Goal: Task Accomplishment & Management: Complete application form

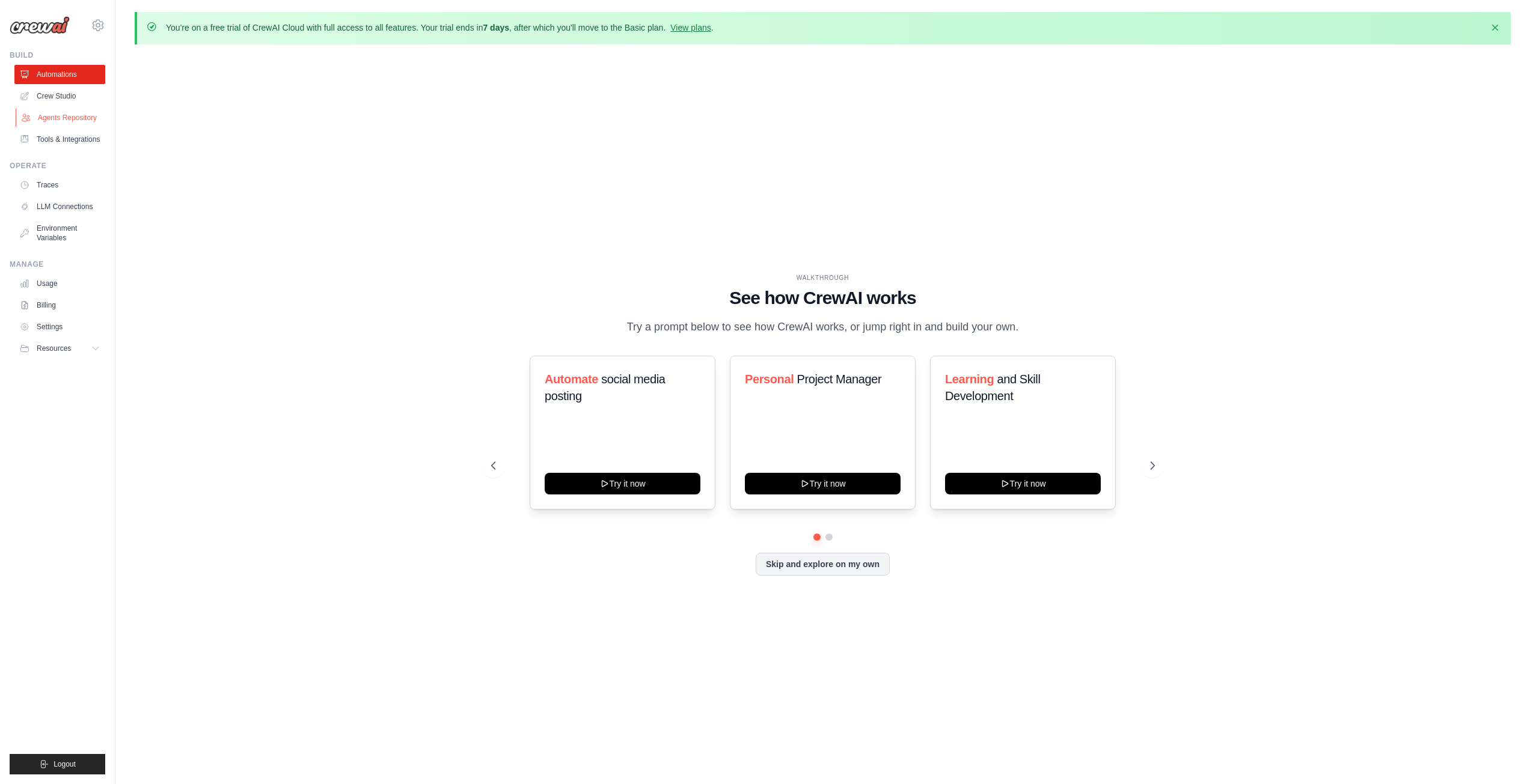
click at [78, 114] on link "Agents Repository" at bounding box center [61, 117] width 91 height 19
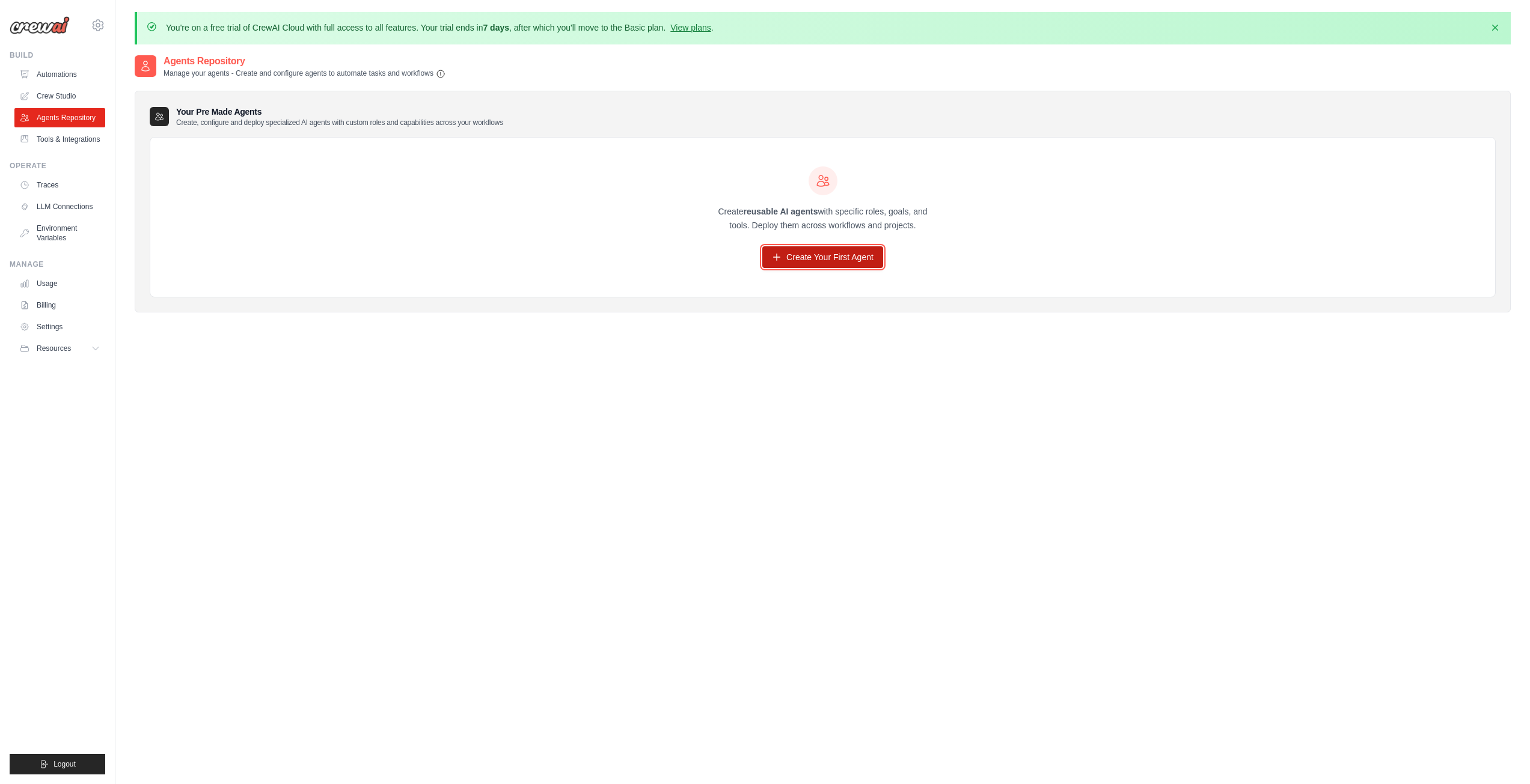
click at [816, 257] on link "Create Your First Agent" at bounding box center [822, 257] width 121 height 22
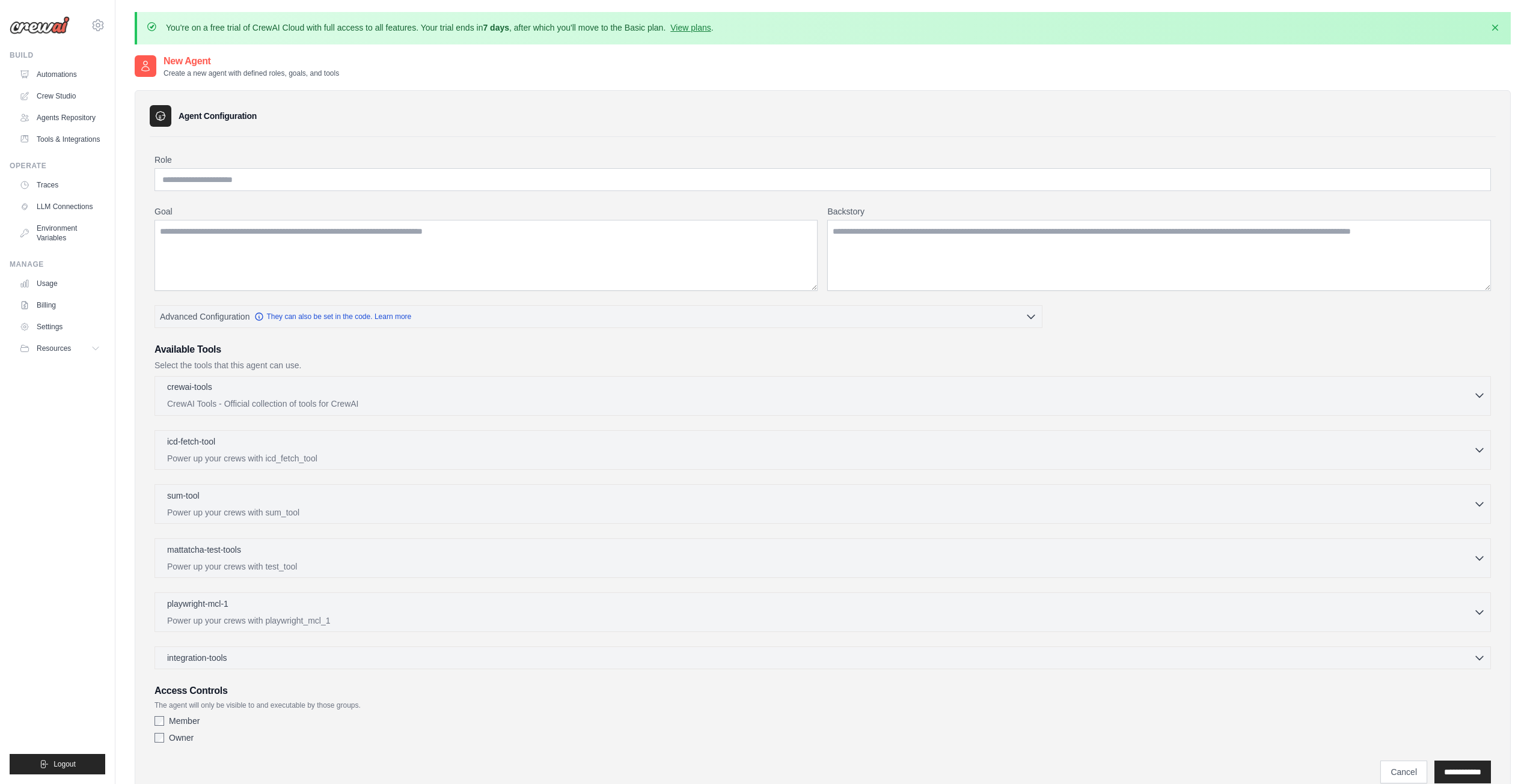
click at [343, 387] on div "crewai-tools 0 selected" at bounding box center [819, 388] width 1306 height 15
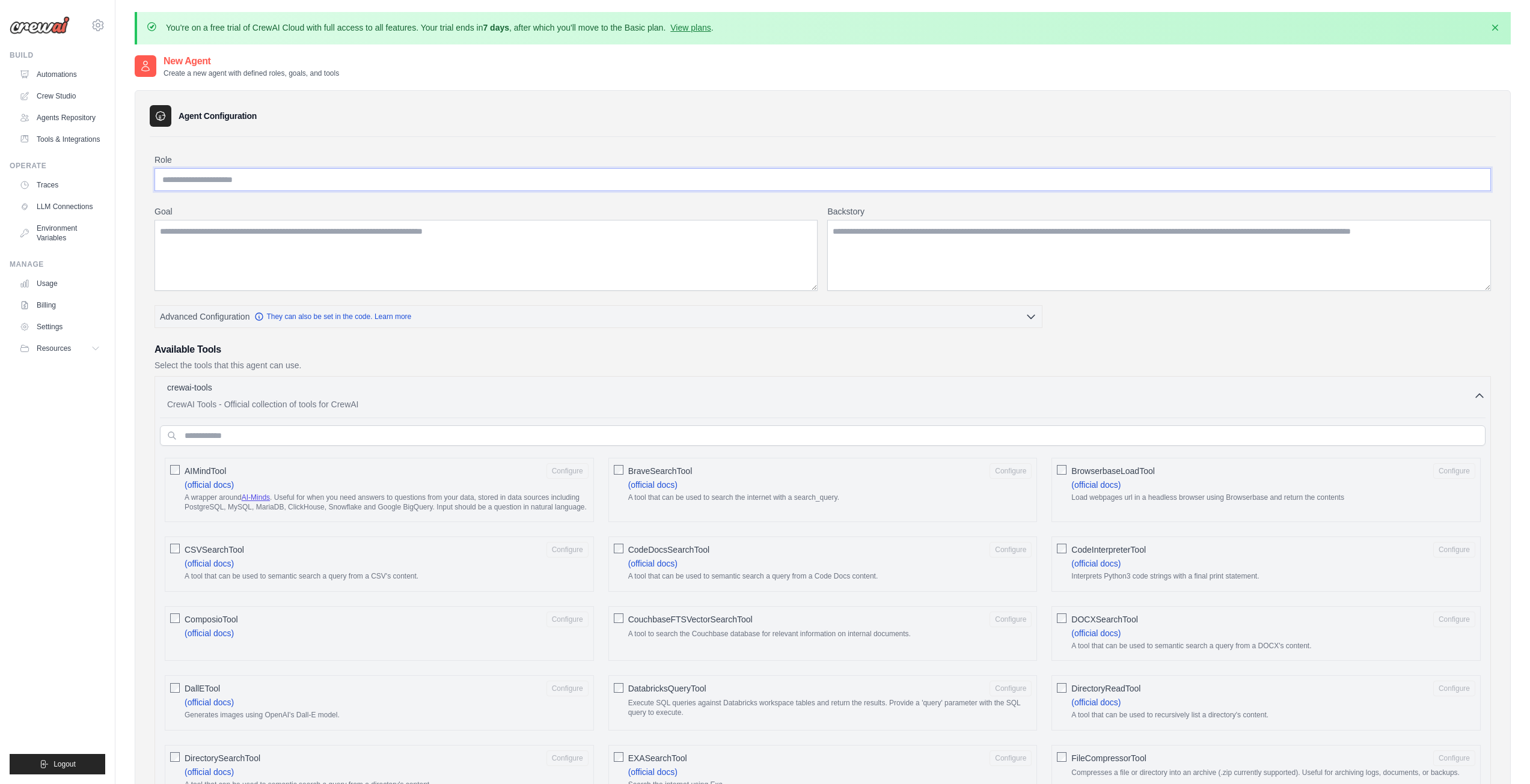
click at [232, 179] on input "Role" at bounding box center [822, 179] width 1336 height 22
type input "**********"
click at [391, 255] on textarea "Goal" at bounding box center [486, 255] width 663 height 71
type textarea "*"
type textarea "**********"
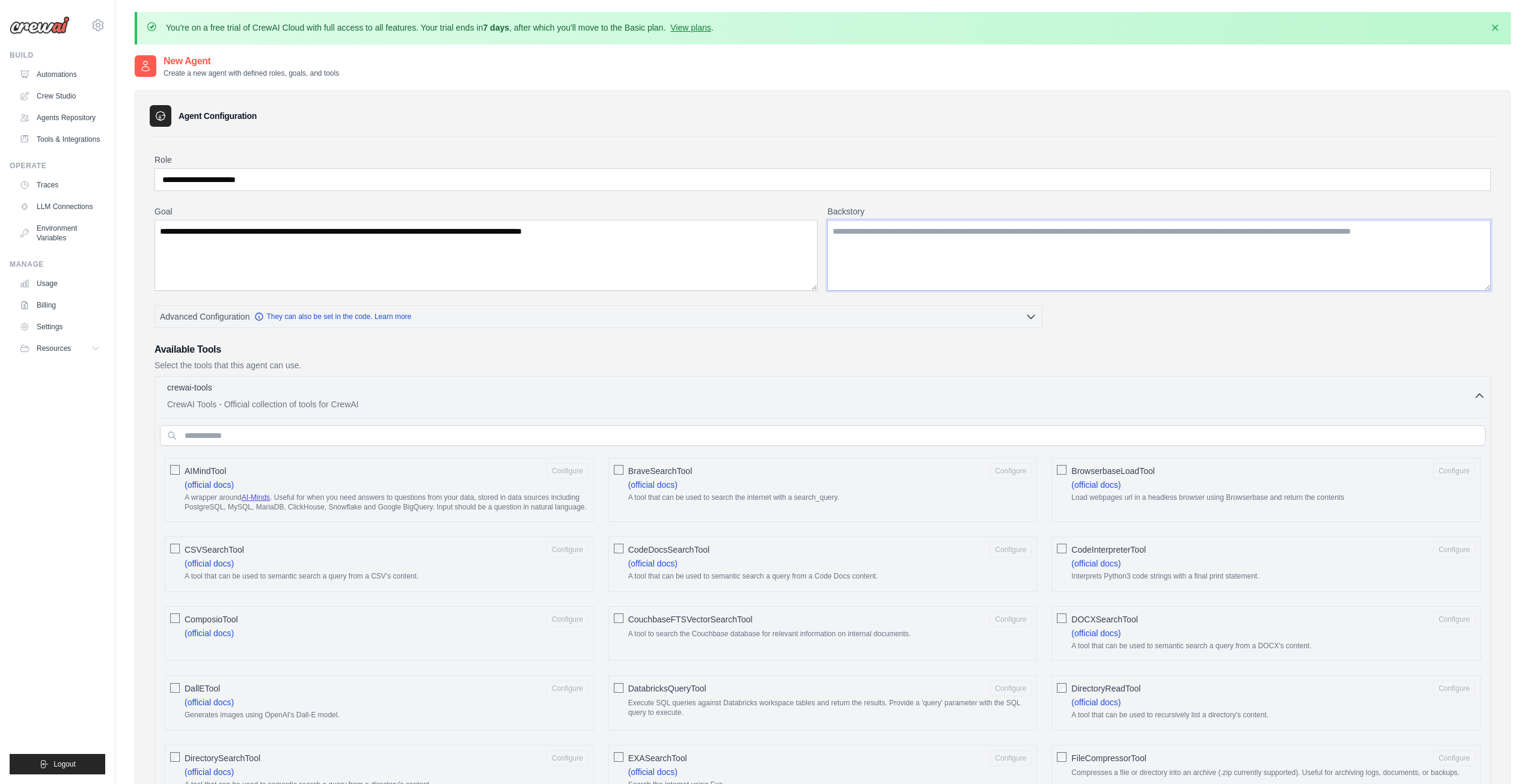
click at [1047, 239] on textarea "Backstory" at bounding box center [1158, 255] width 663 height 71
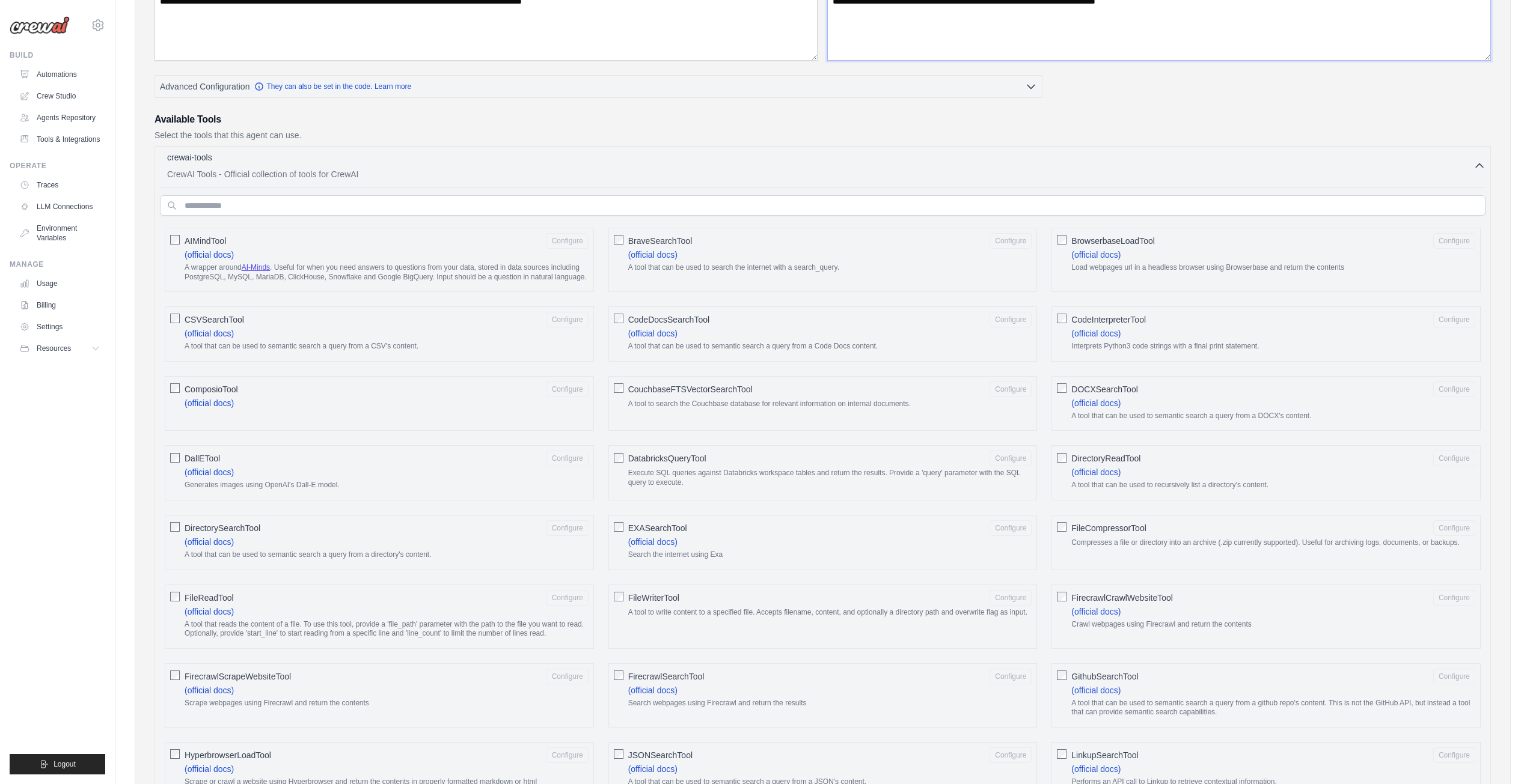
scroll to position [240, 0]
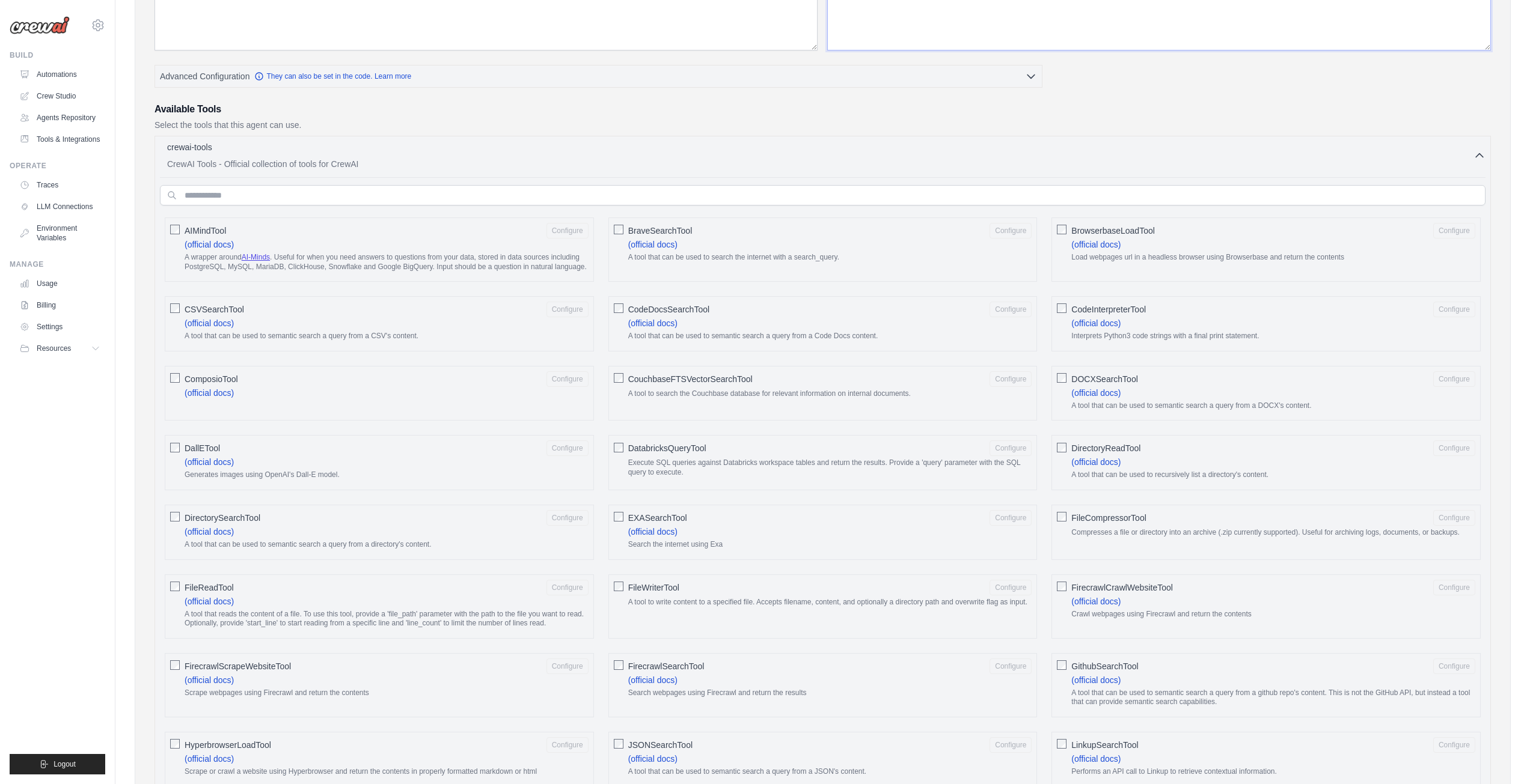
type textarea "**********"
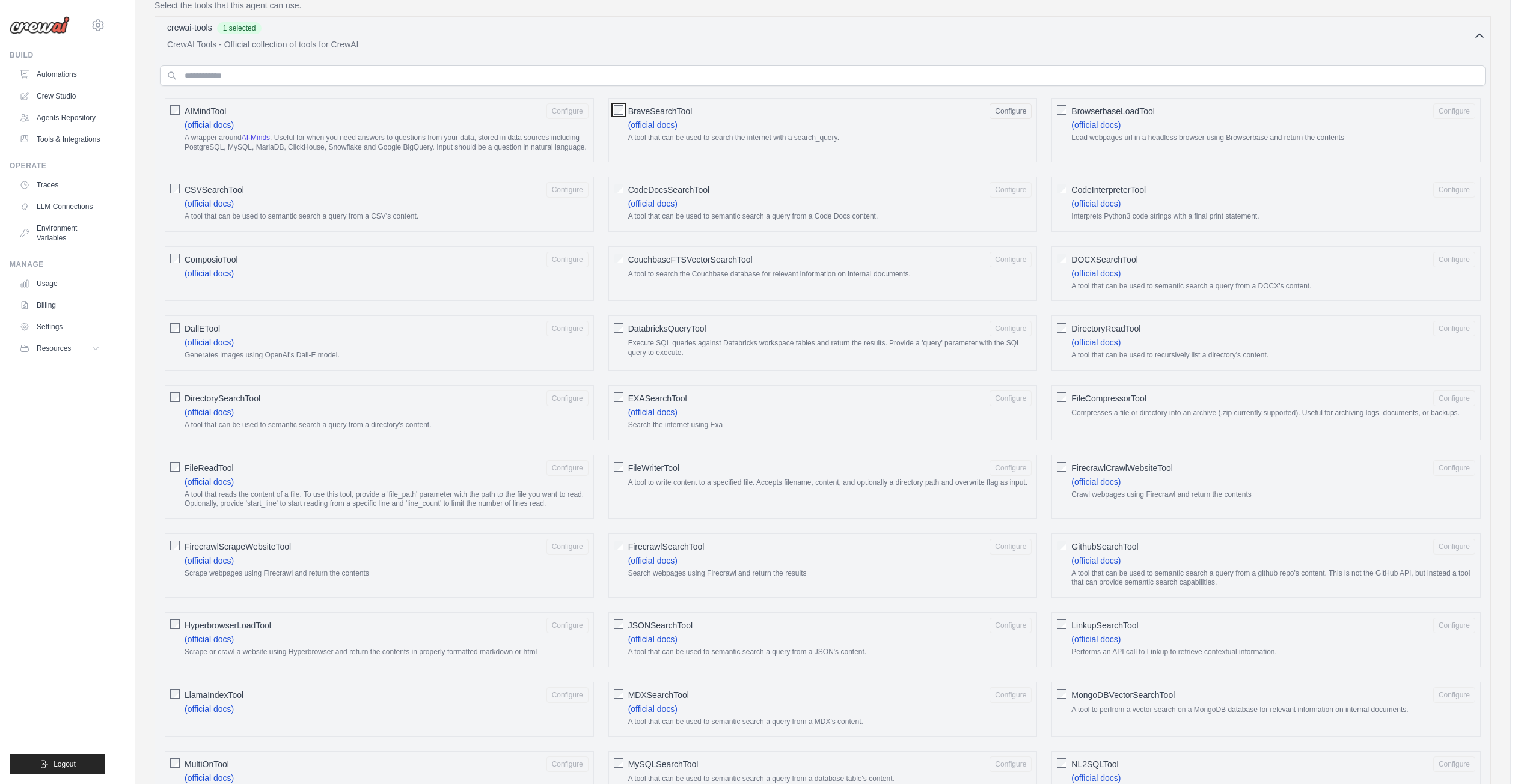
scroll to position [361, 0]
click at [1006, 112] on button "Configure" at bounding box center [1010, 110] width 42 height 16
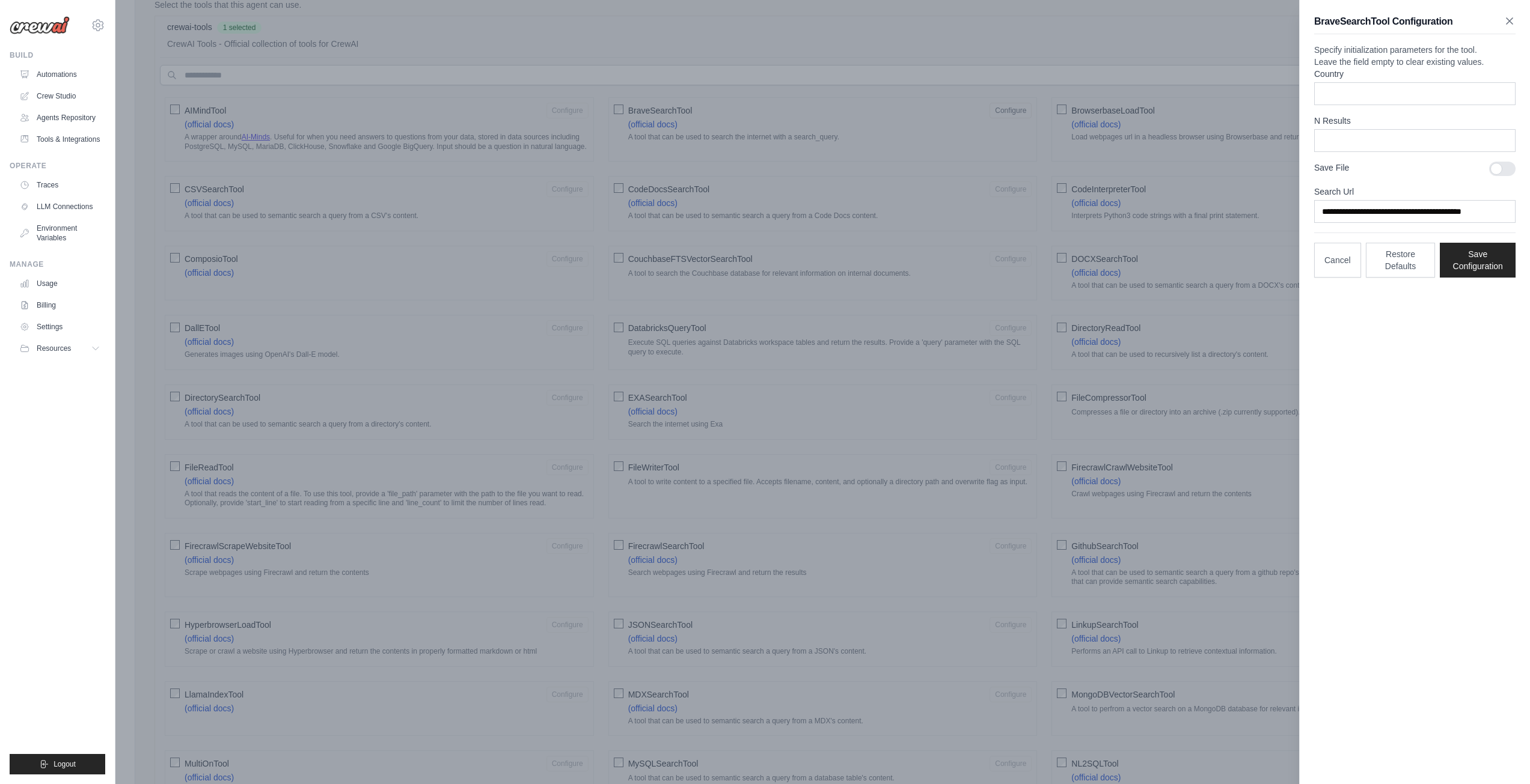
click at [1507, 19] on icon "button" at bounding box center [1509, 21] width 6 height 6
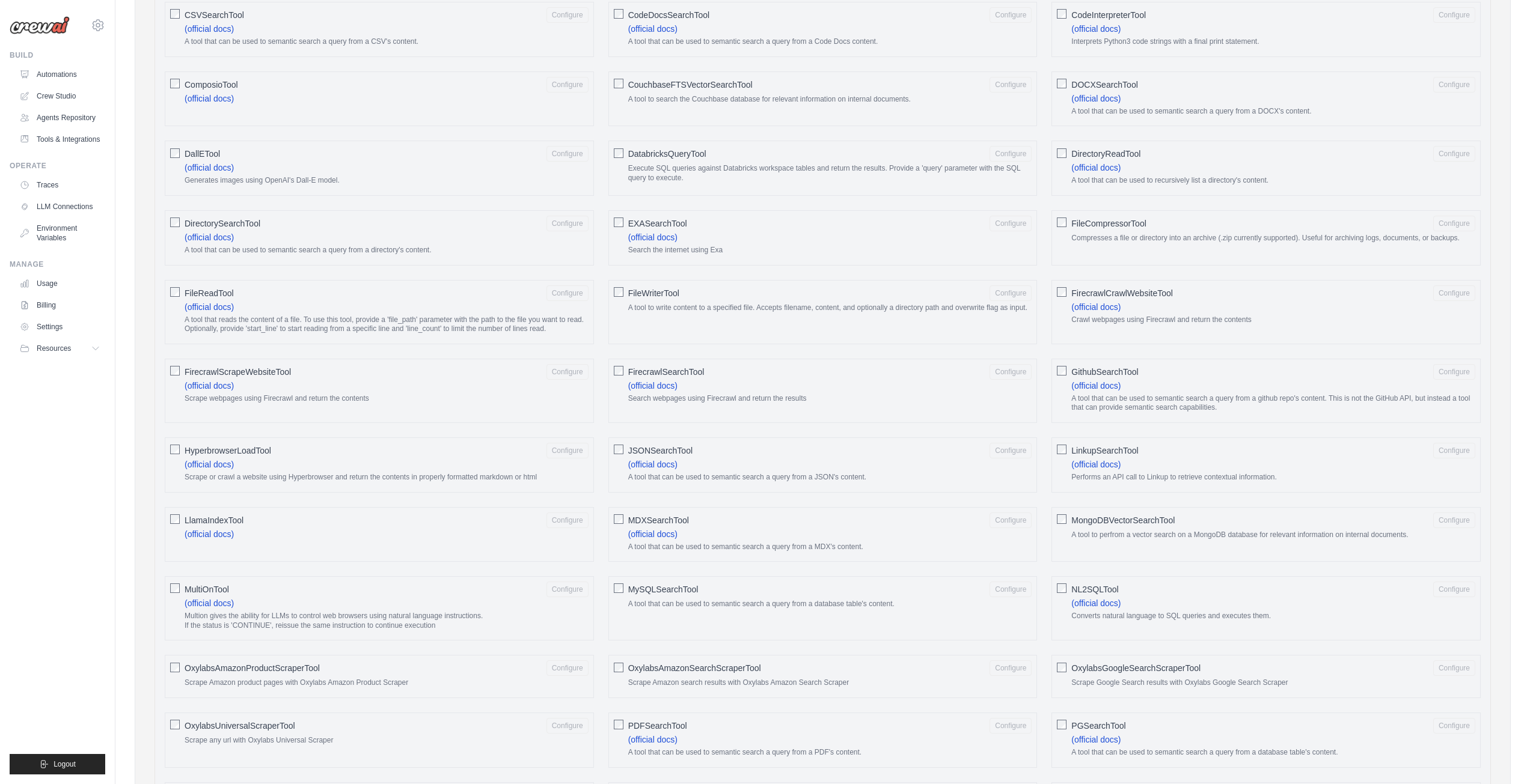
scroll to position [541, 0]
click at [172, 382] on div "FirecrawlScrapeWebsiteTool Configure (official docs) Scrape webpages using Fire…" at bounding box center [379, 385] width 429 height 64
click at [569, 373] on button "Configure" at bounding box center [567, 365] width 42 height 16
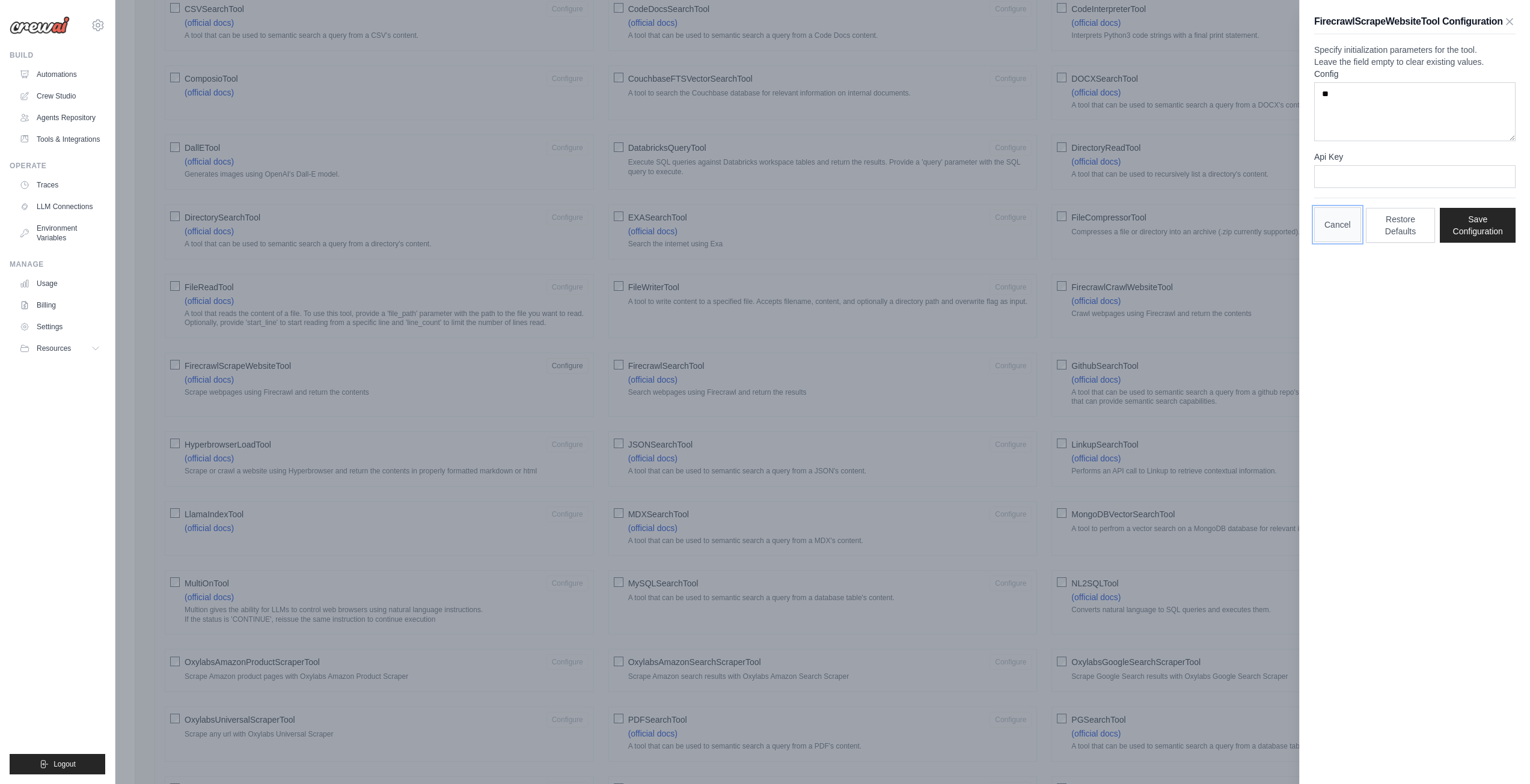
click at [1338, 242] on button "Cancel" at bounding box center [1337, 224] width 47 height 35
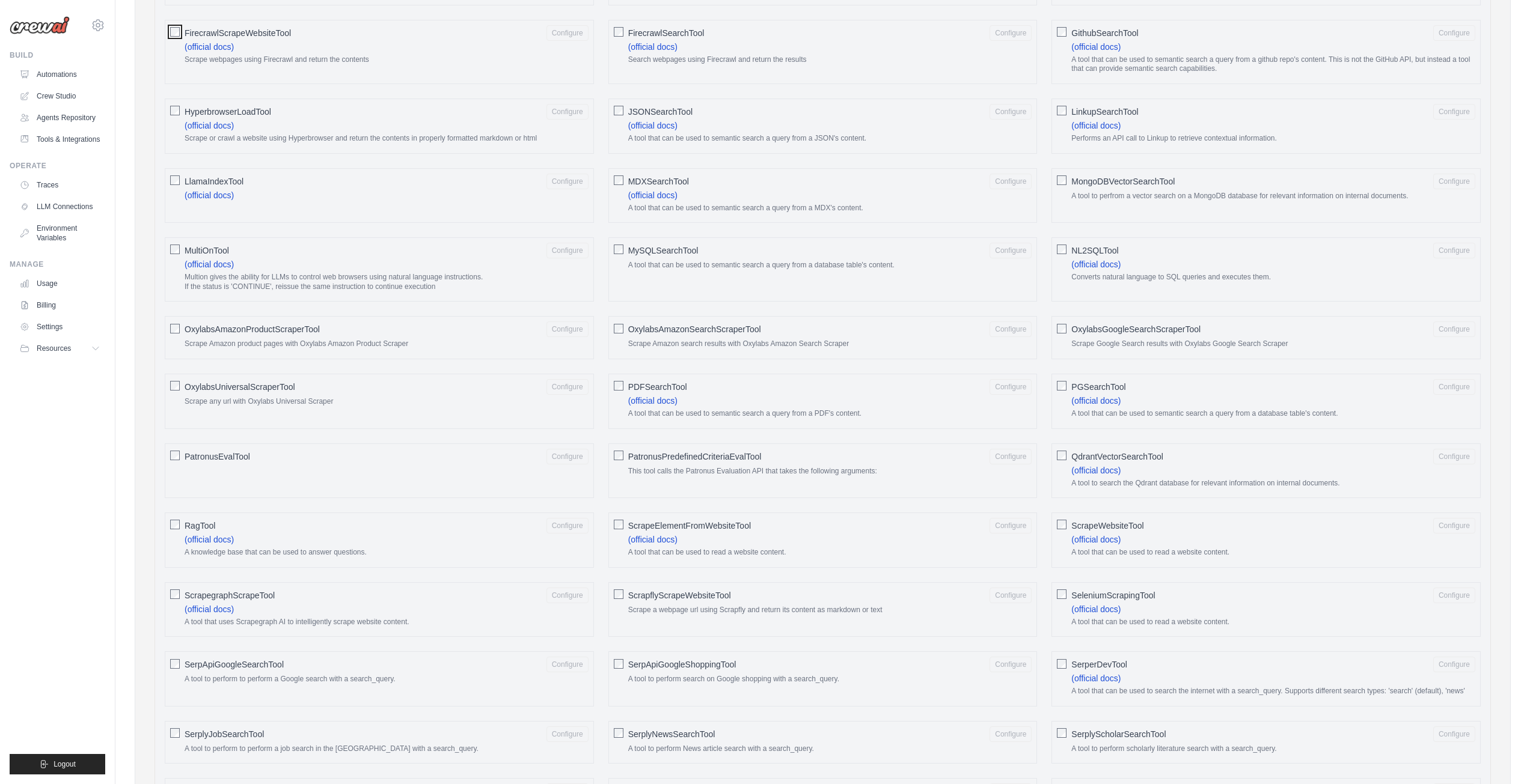
scroll to position [901, 0]
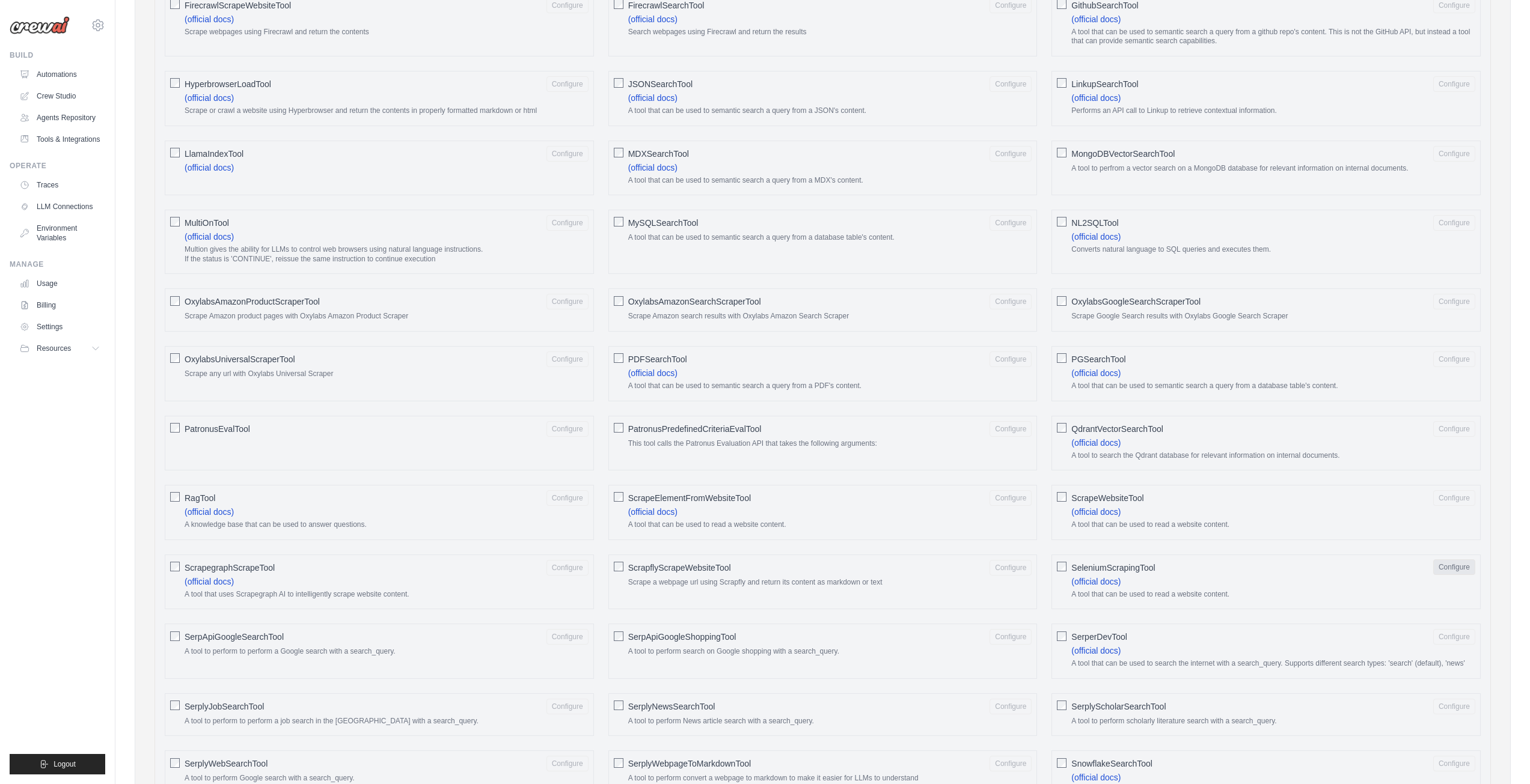
click at [1455, 575] on button "Configure" at bounding box center [1454, 567] width 42 height 16
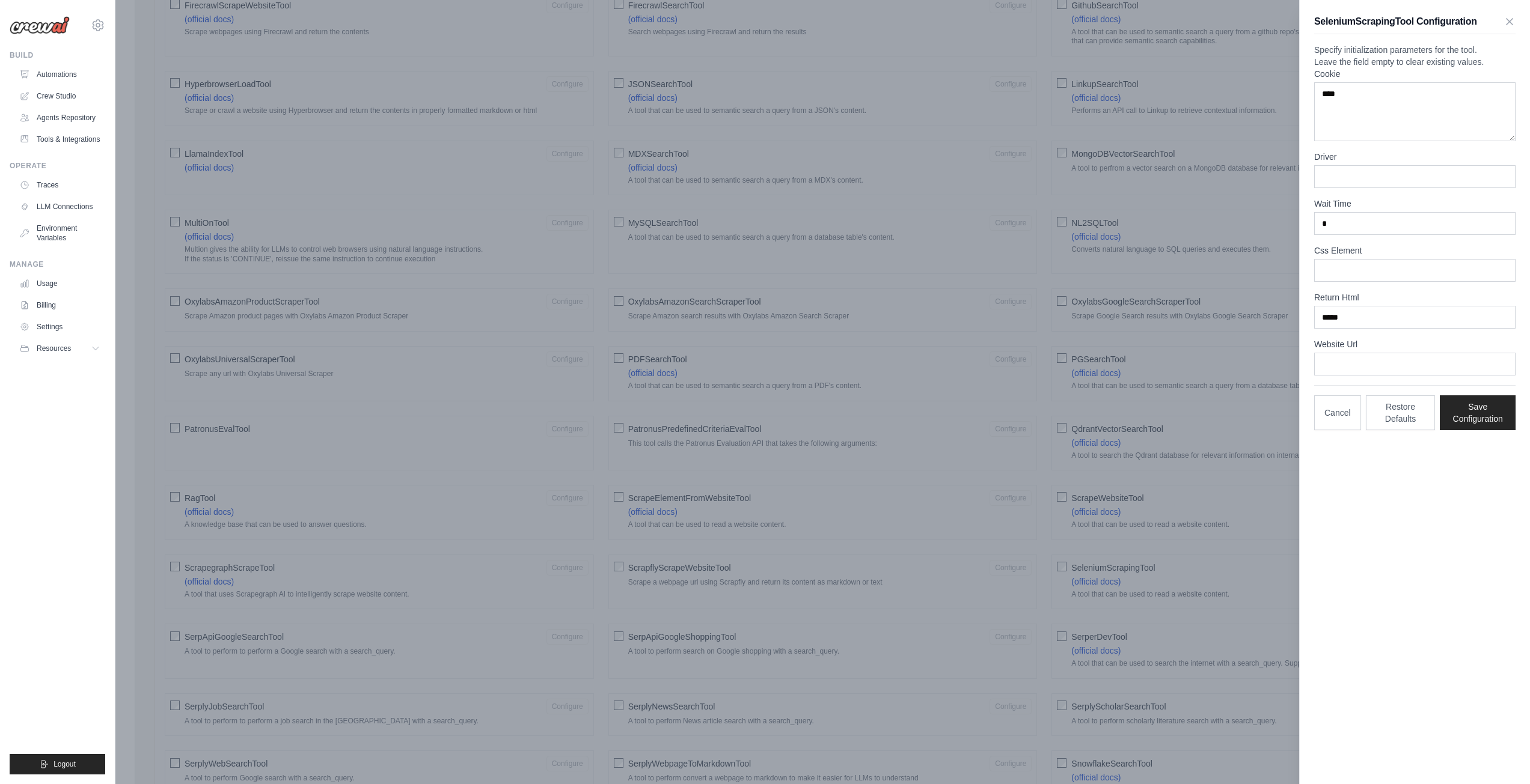
click at [971, 320] on div at bounding box center [765, 392] width 1530 height 784
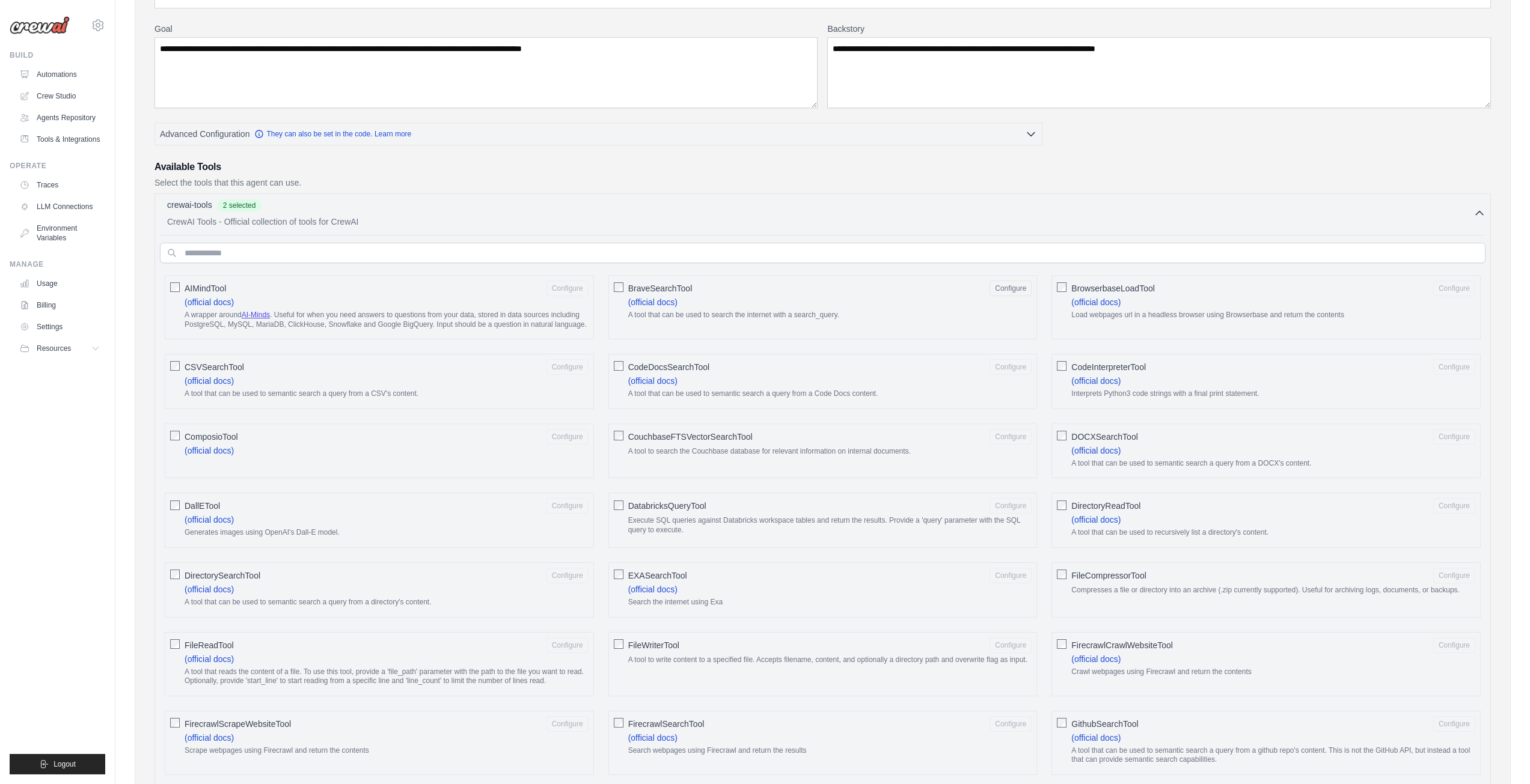
scroll to position [180, 0]
click at [1018, 291] on button "Configure" at bounding box center [1010, 290] width 42 height 16
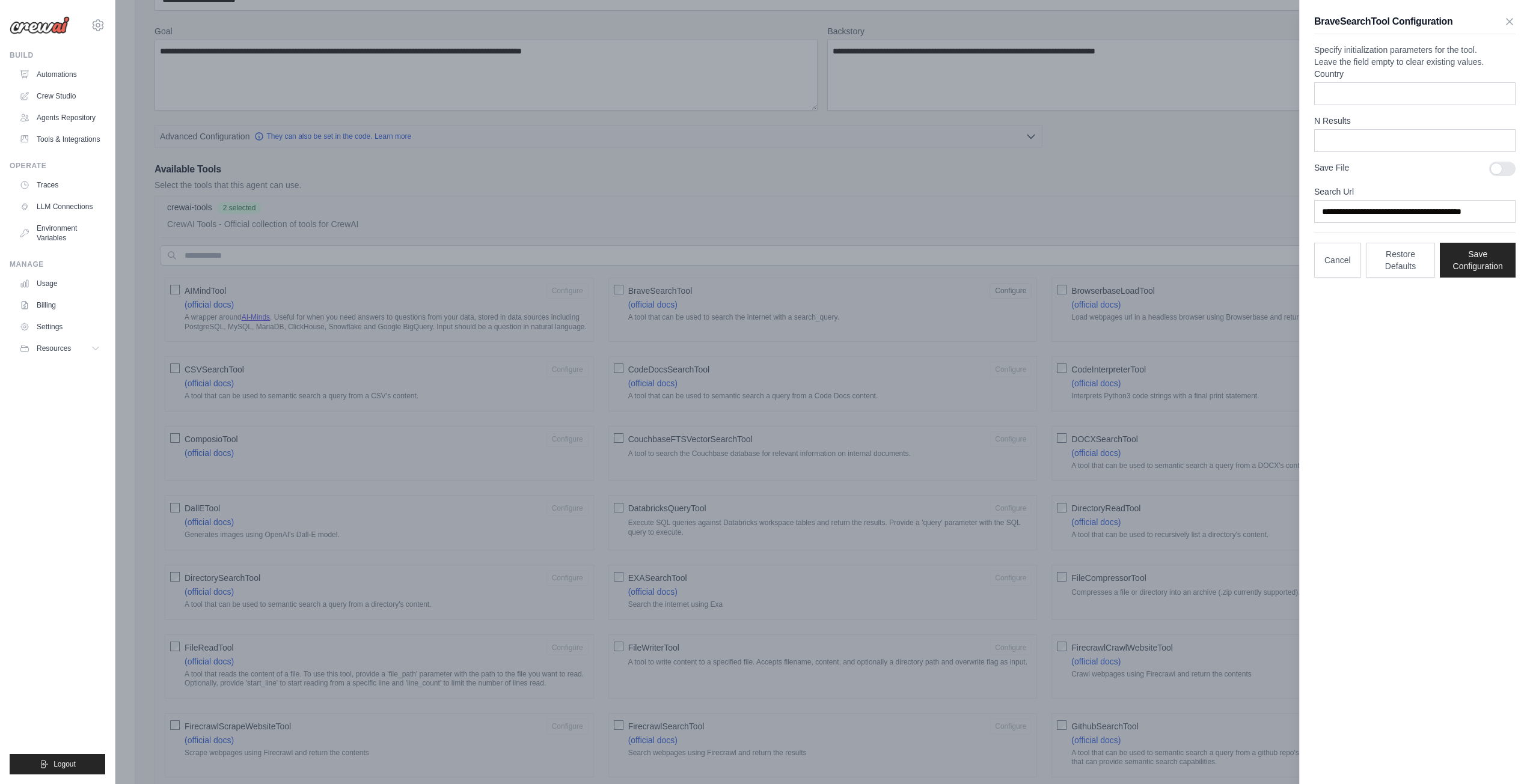
click at [1092, 213] on div at bounding box center [765, 392] width 1530 height 784
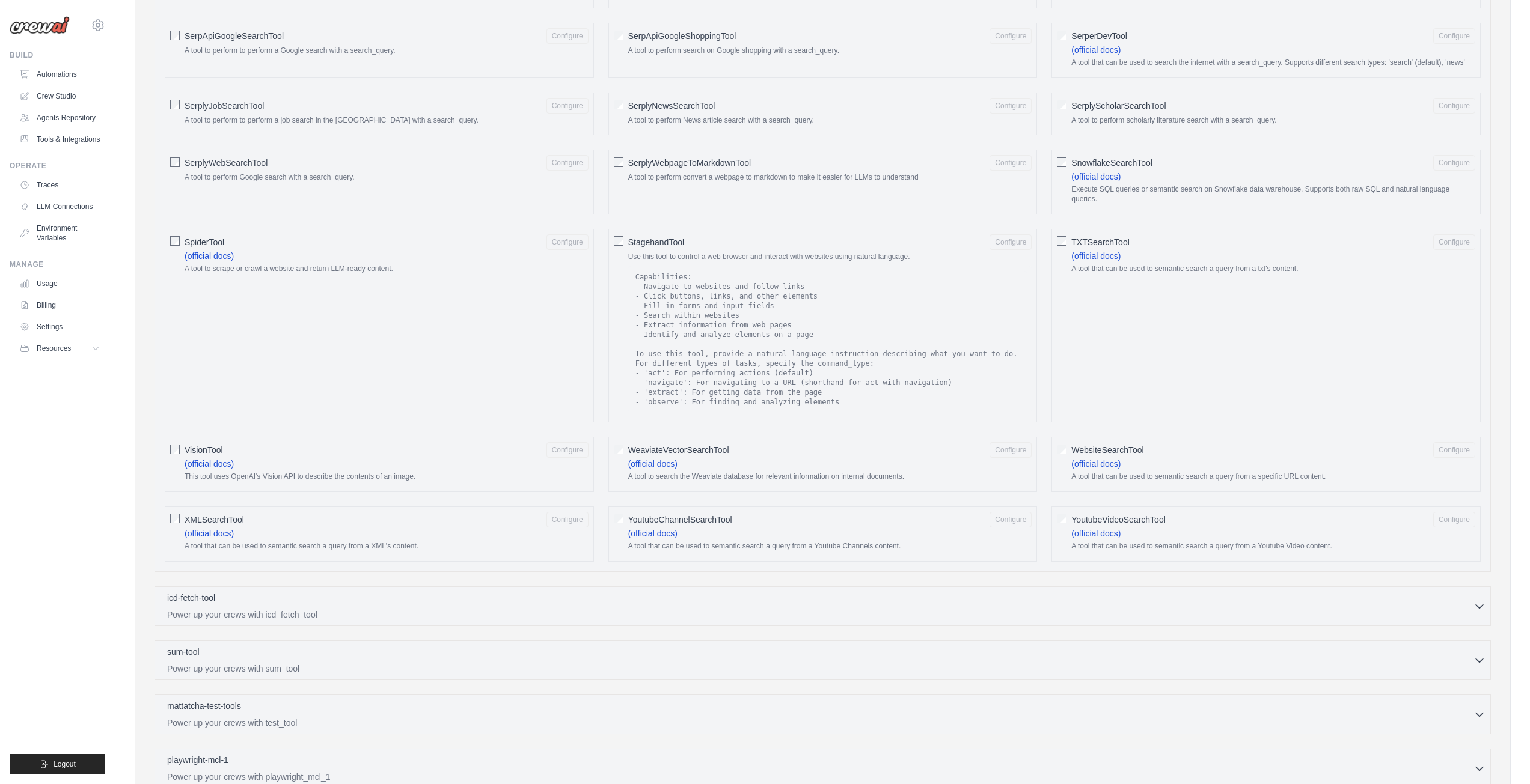
scroll to position [1733, 0]
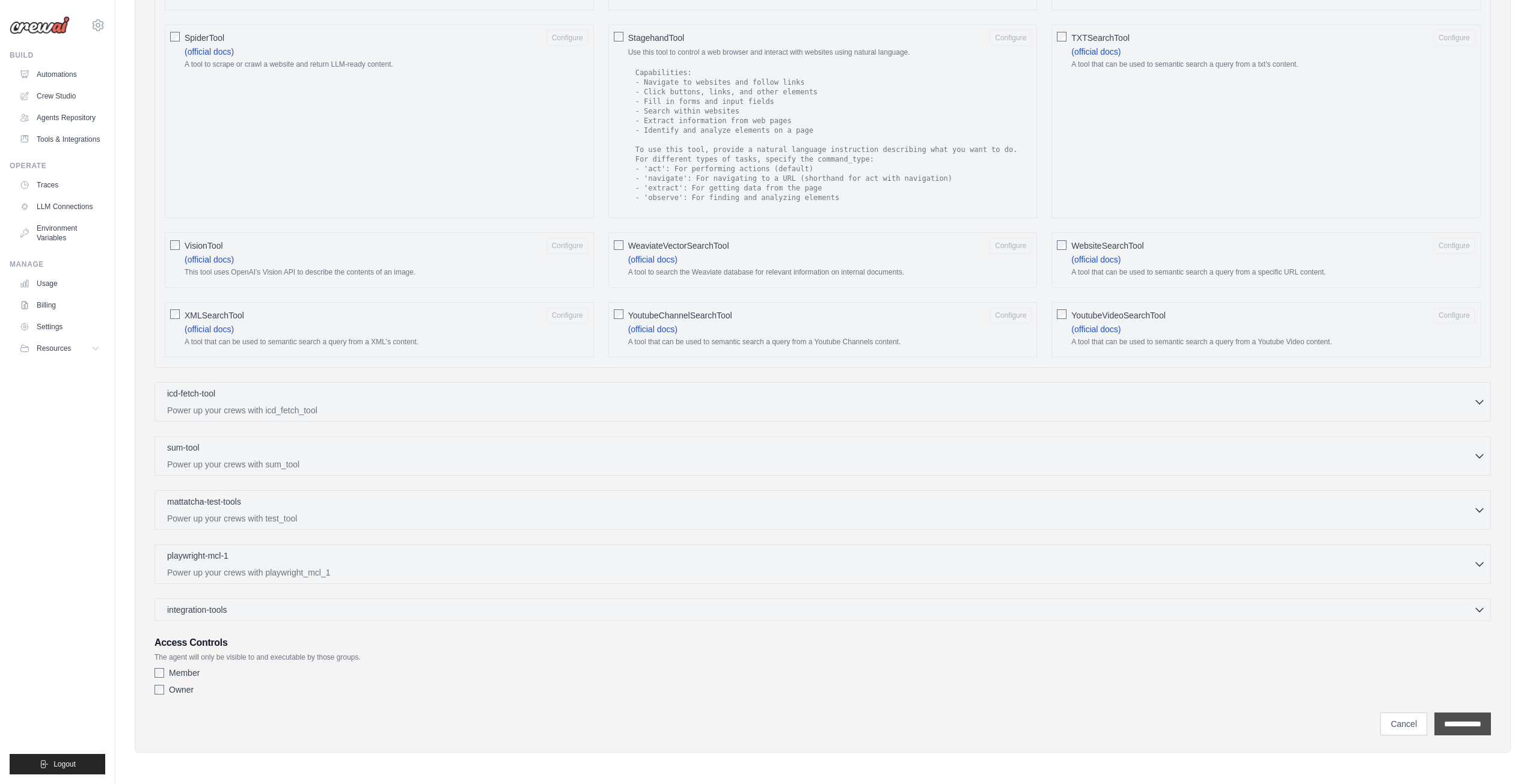
click at [1479, 727] on input "**********" at bounding box center [1462, 724] width 57 height 22
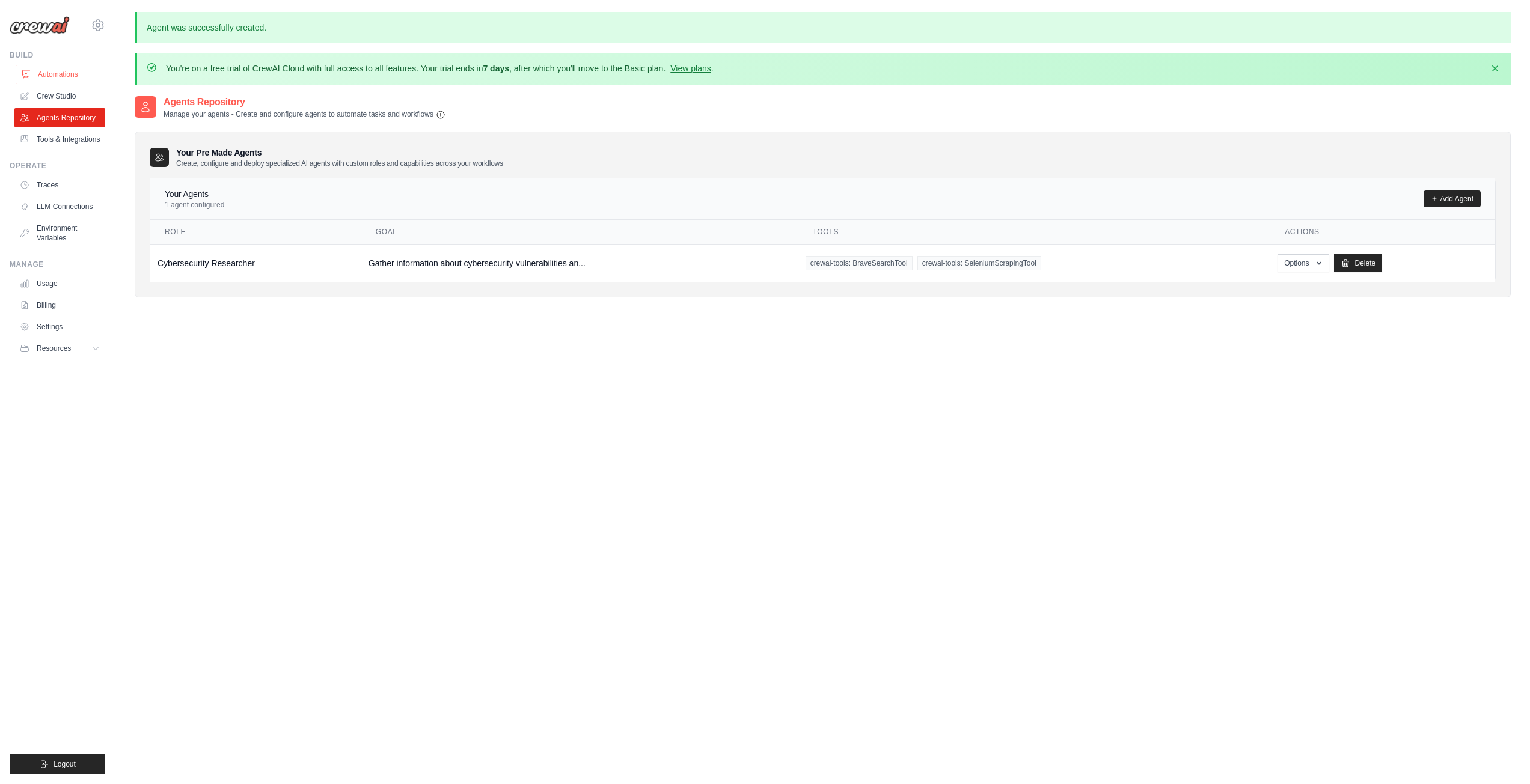
click at [76, 75] on link "Automations" at bounding box center [61, 74] width 91 height 19
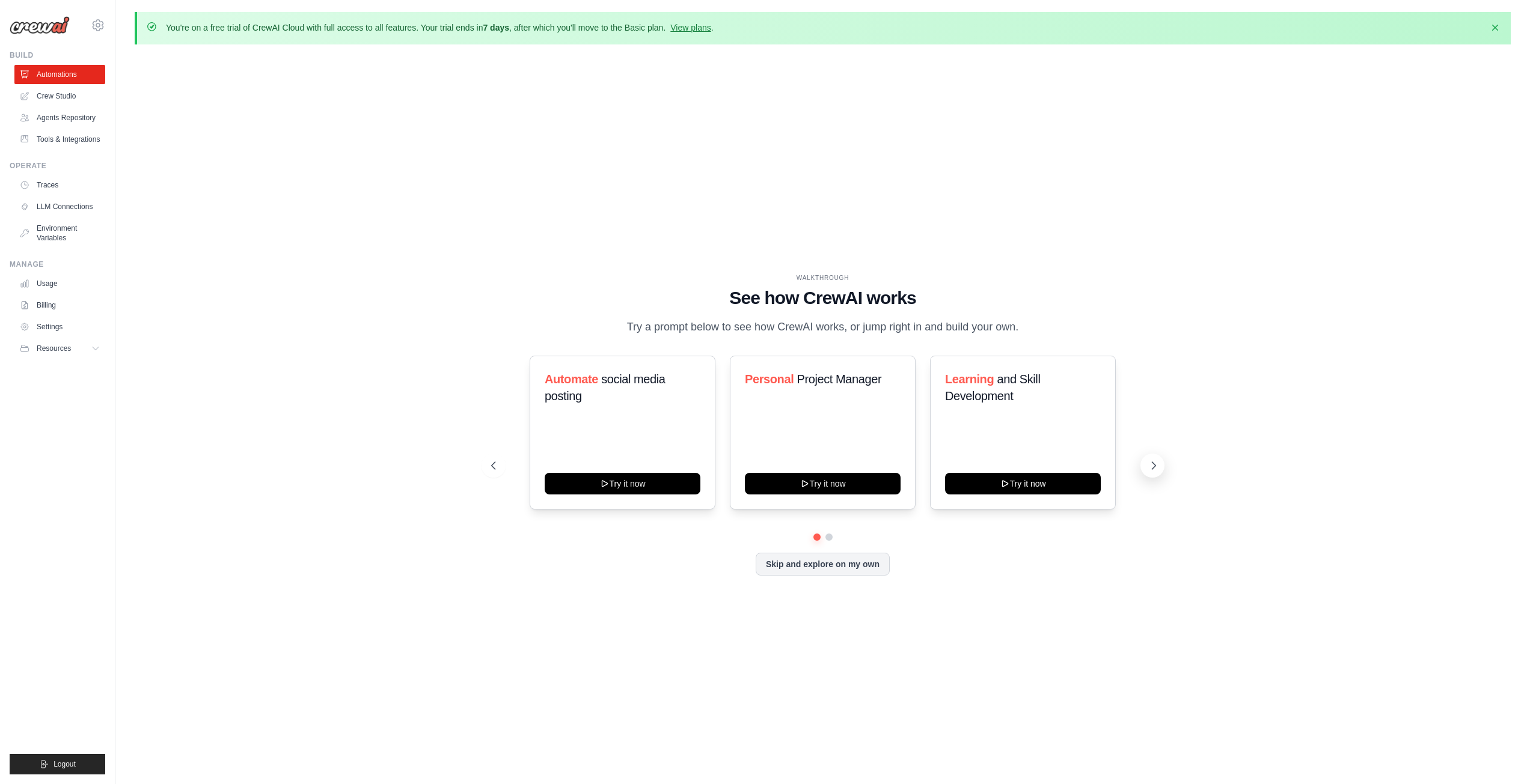
click at [1152, 471] on icon at bounding box center [1153, 465] width 12 height 12
click at [616, 399] on h3 "Automate social media posting" at bounding box center [622, 387] width 156 height 33
click at [635, 492] on button "Try it now" at bounding box center [622, 482] width 156 height 22
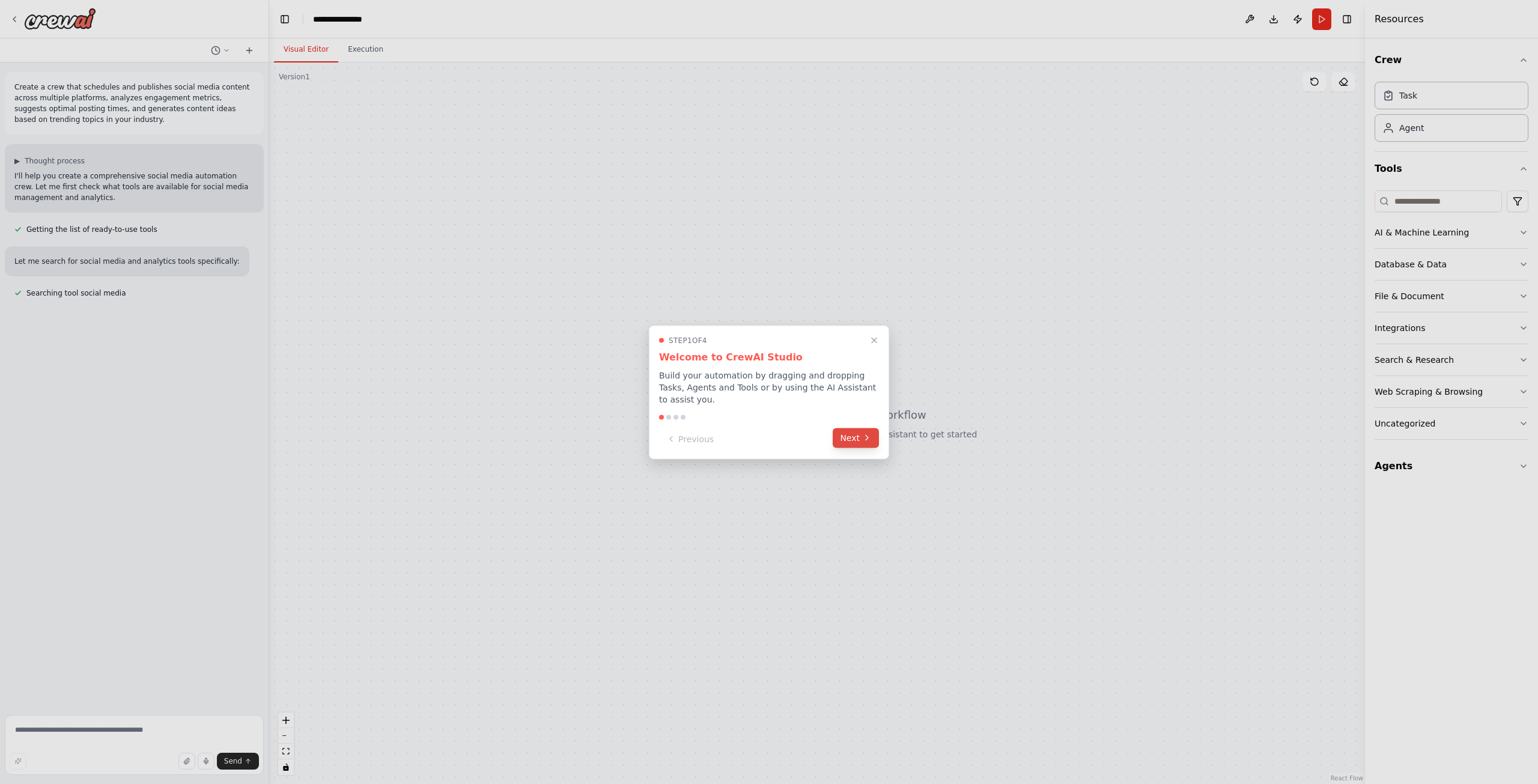
click at [859, 430] on button "Next" at bounding box center [856, 438] width 47 height 20
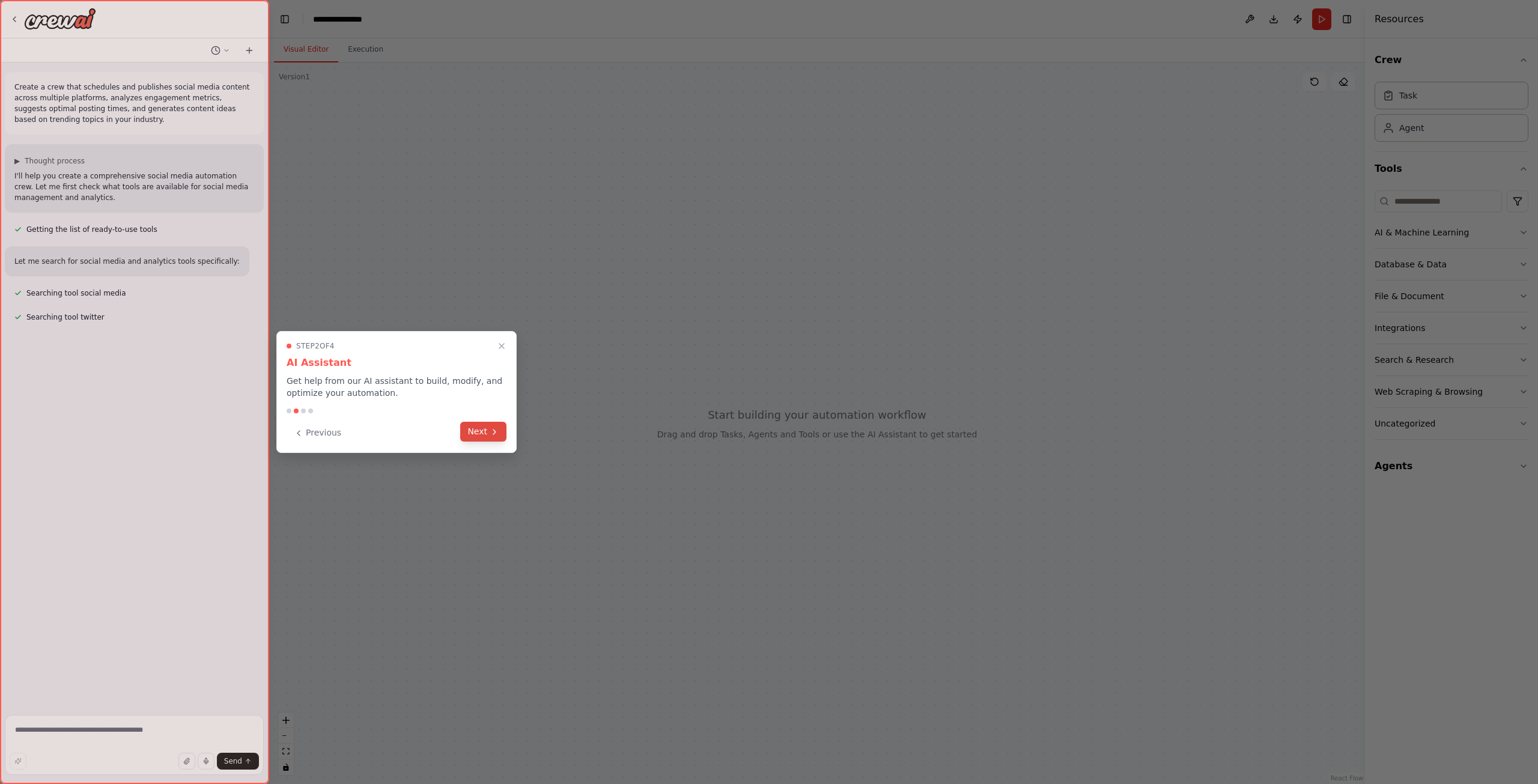
click at [495, 430] on icon at bounding box center [494, 432] width 9 height 9
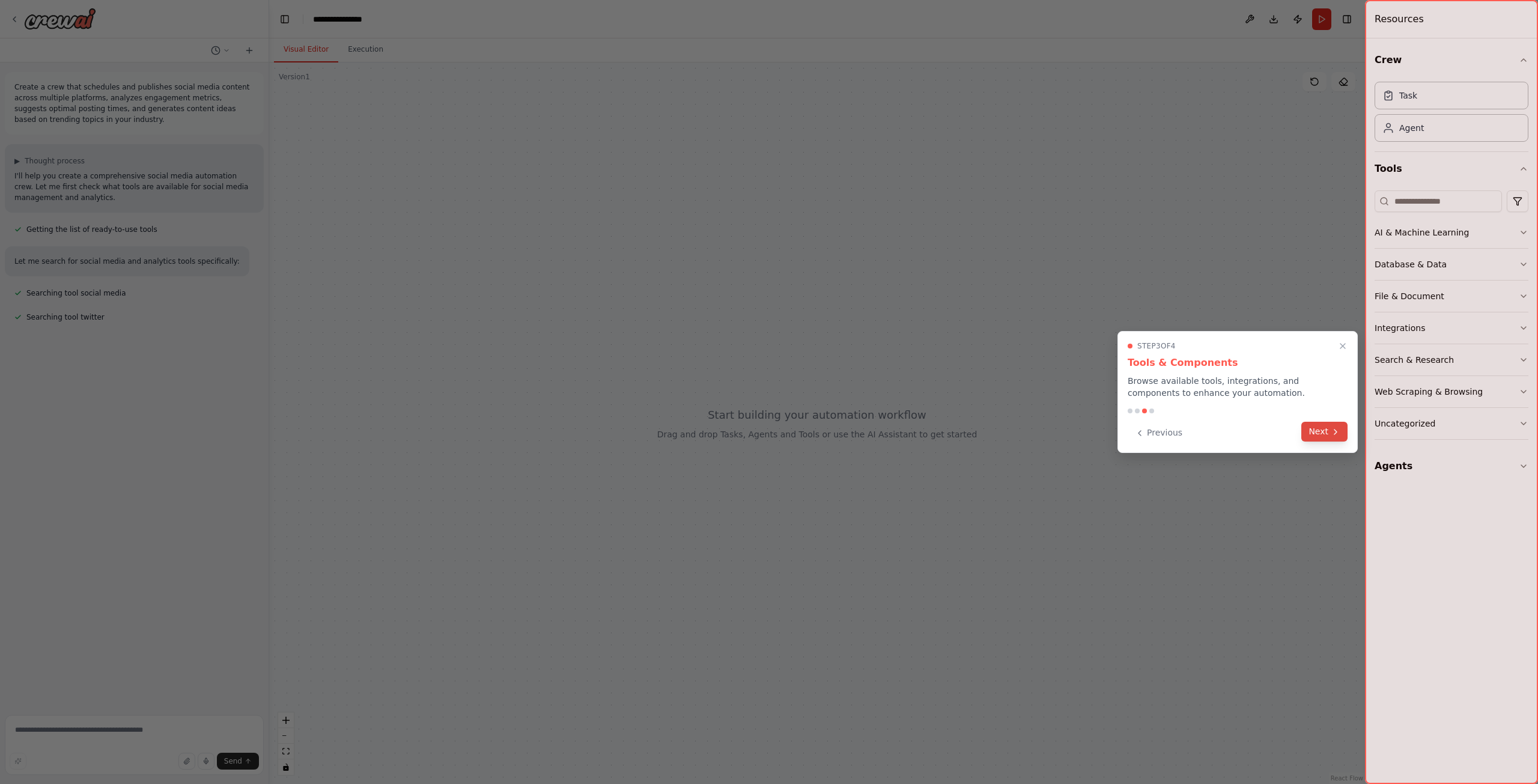
click at [1332, 433] on icon at bounding box center [1336, 432] width 9 height 9
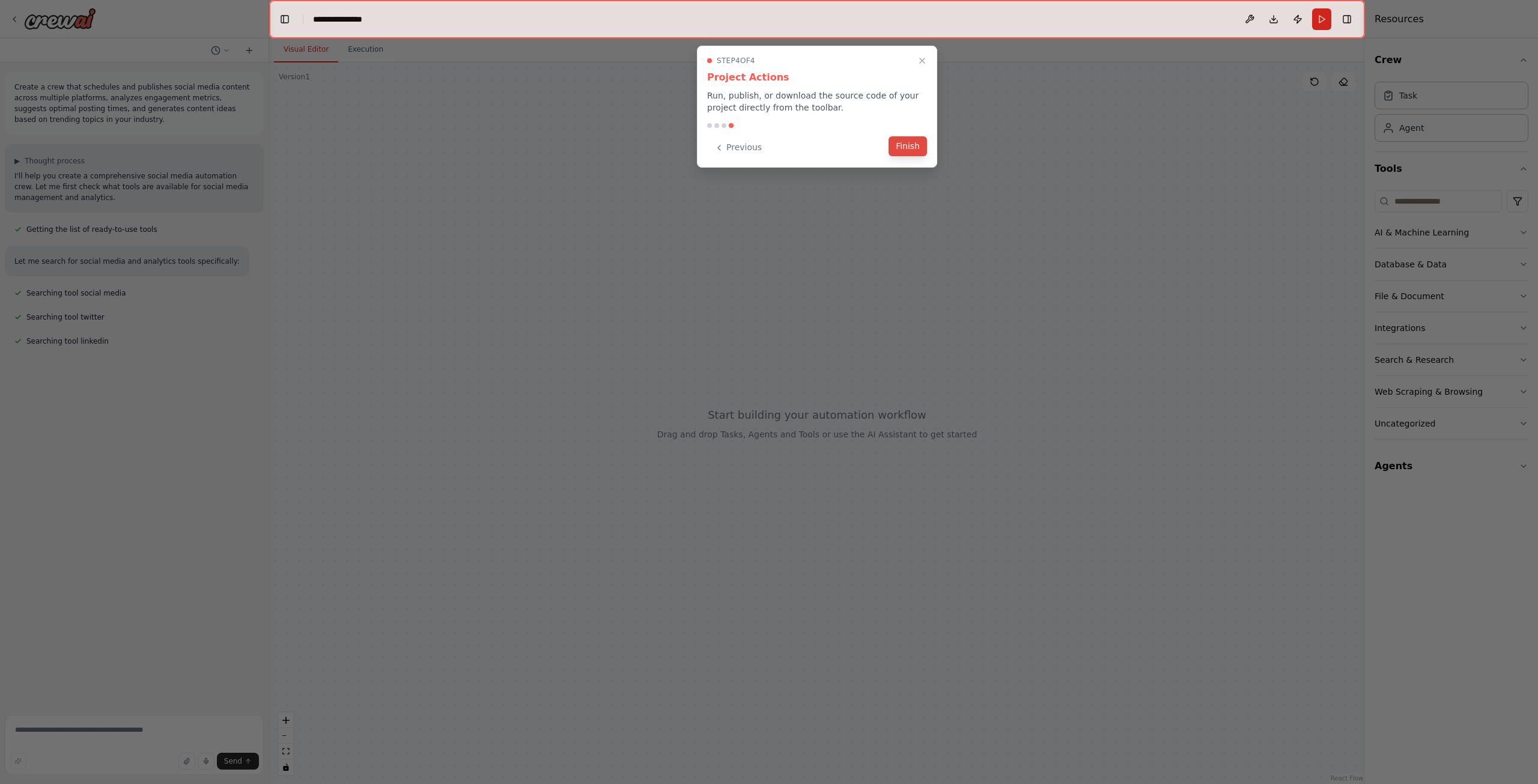
click at [911, 143] on button "Finish" at bounding box center [908, 147] width 39 height 20
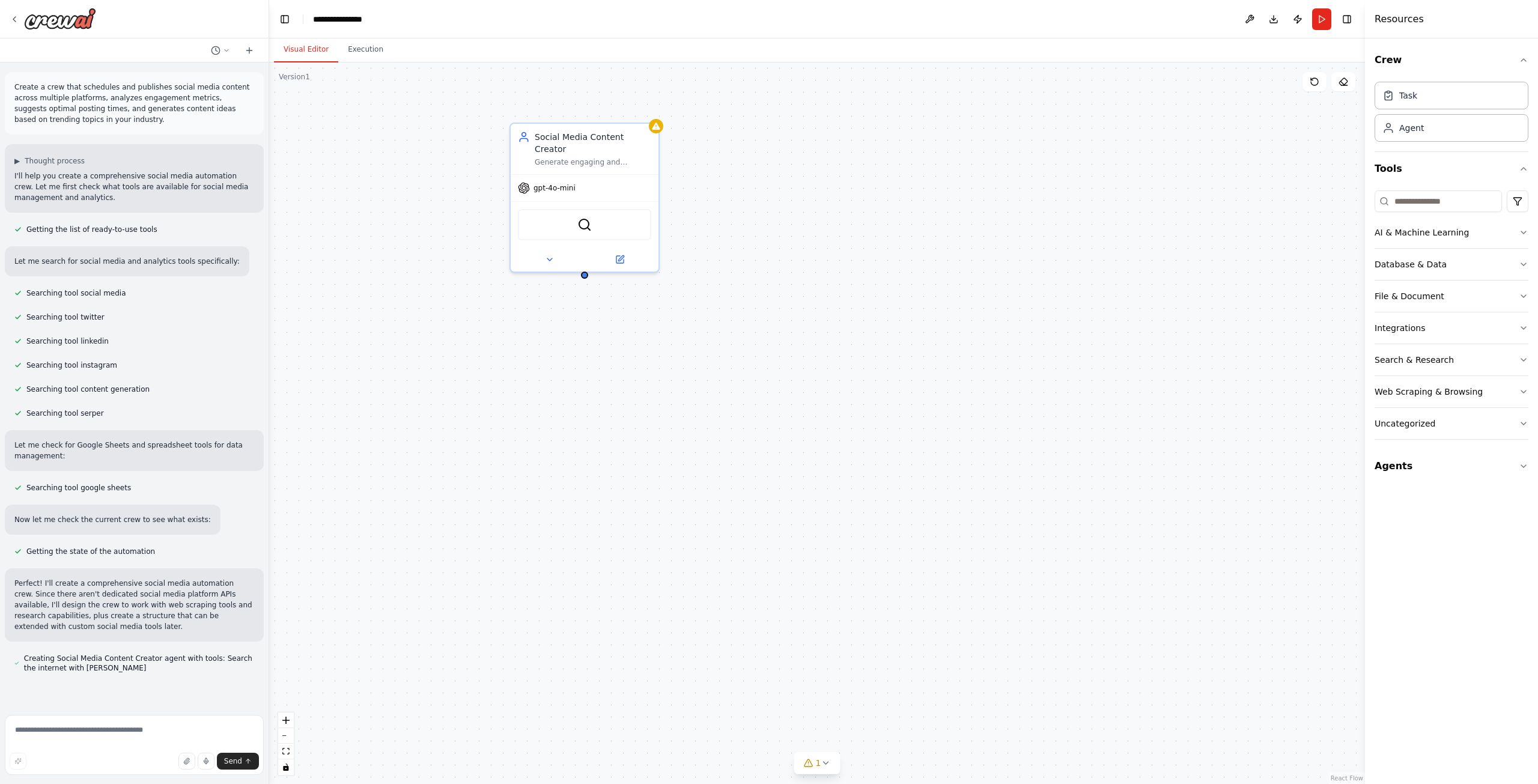
scroll to position [38, 0]
